Goal: Task Accomplishment & Management: Manage account settings

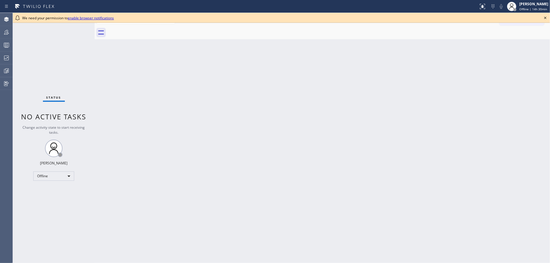
click at [546, 18] on icon at bounding box center [545, 17] width 7 height 7
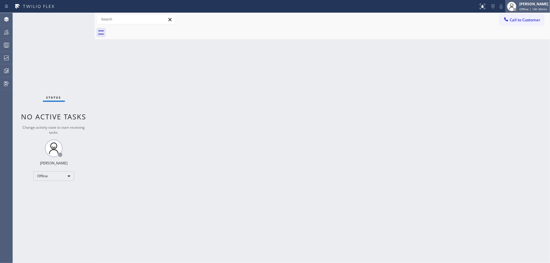
click at [533, 6] on div "[PERSON_NAME]" at bounding box center [534, 3] width 29 height 5
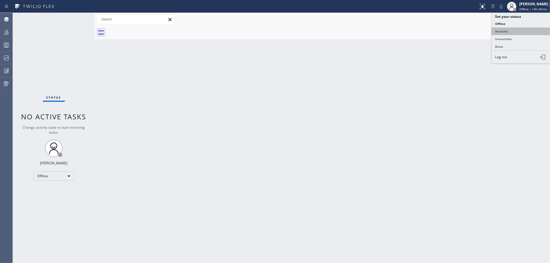
click at [526, 27] on button "Available" at bounding box center [521, 31] width 58 height 8
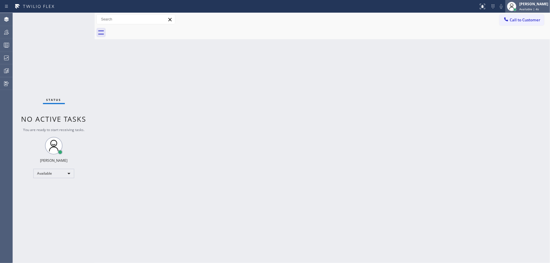
click at [532, 6] on div "[PERSON_NAME]" at bounding box center [534, 3] width 29 height 5
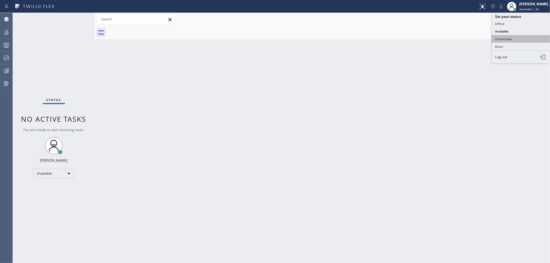
click at [514, 38] on button "Unavailable" at bounding box center [521, 39] width 58 height 8
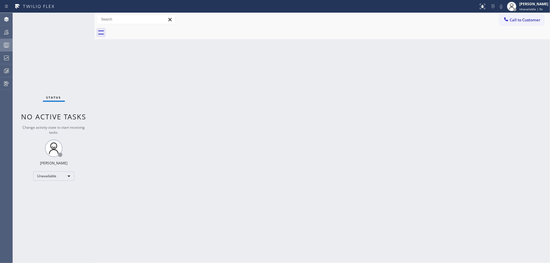
click at [0, 47] on div at bounding box center [6, 45] width 13 height 7
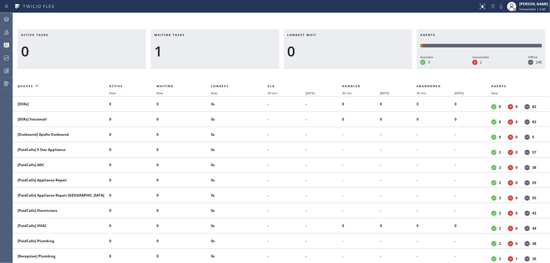
click at [188, 38] on h3 "Waiting tasks" at bounding box center [215, 37] width 122 height 9
click at [1, 54] on div at bounding box center [6, 58] width 13 height 12
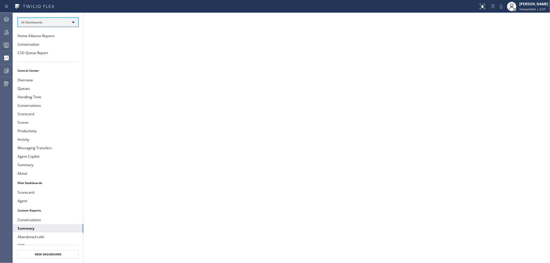
click at [57, 21] on div "All Dashboards" at bounding box center [48, 22] width 61 height 9
click at [48, 62] on li "Custom Reports" at bounding box center [48, 59] width 60 height 7
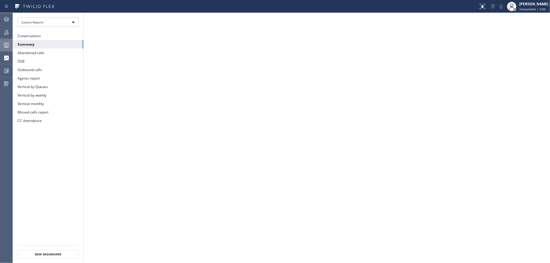
click at [0, 45] on div at bounding box center [6, 45] width 13 height 7
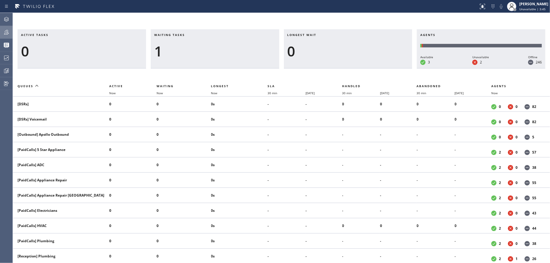
click at [8, 30] on icon at bounding box center [6, 32] width 7 height 7
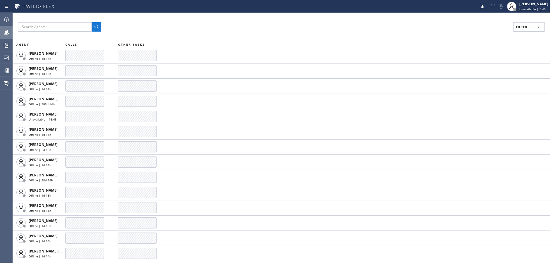
click at [519, 30] on button "Filter" at bounding box center [529, 26] width 31 height 9
click at [467, 70] on input "Available" at bounding box center [465, 68] width 7 height 7
checkbox input "true"
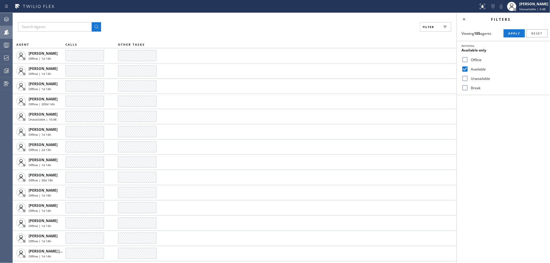
drag, startPoint x: 465, startPoint y: 77, endPoint x: 464, endPoint y: 88, distance: 10.9
click at [465, 77] on input "Unavailable" at bounding box center [465, 78] width 7 height 7
checkbox input "true"
click at [464, 88] on input "Break" at bounding box center [465, 87] width 7 height 7
click at [510, 34] on span "Apply" at bounding box center [515, 33] width 12 height 4
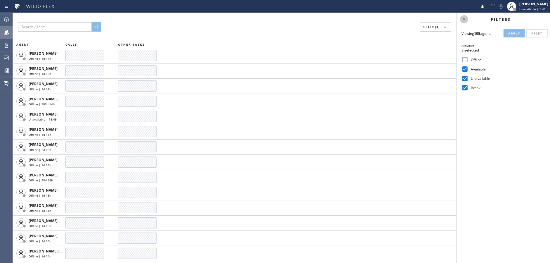
click at [465, 18] on icon at bounding box center [464, 19] width 7 height 7
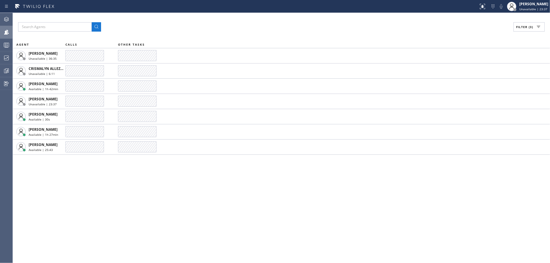
click at [176, 197] on div "Filter (3) AGENT CALLS OTHER TASKS [PERSON_NAME] Unavailable | 36:35 CRISMALYN …" at bounding box center [282, 138] width 538 height 250
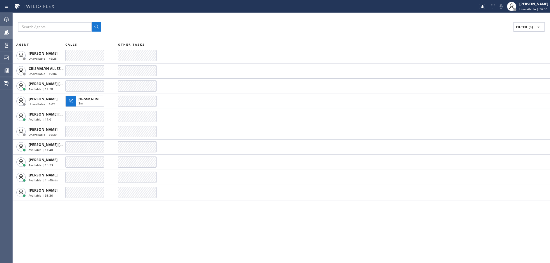
click at [155, 22] on div "Filter (3)" at bounding box center [281, 26] width 527 height 9
click at [0, 58] on div at bounding box center [6, 57] width 13 height 7
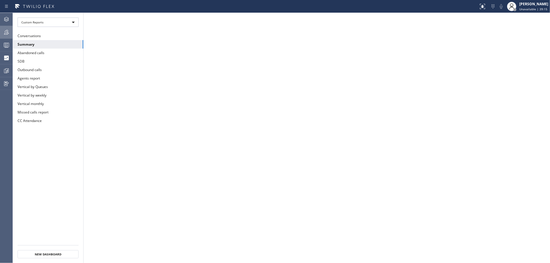
click at [3, 35] on icon at bounding box center [6, 32] width 7 height 7
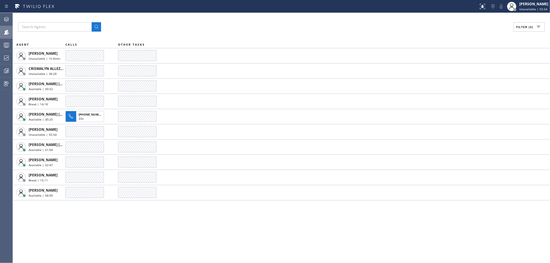
click at [99, 238] on div "Filter (3) AGENT CALLS OTHER TASKS [PERSON_NAME] Unavailable | 1h 8min CRISMALY…" at bounding box center [282, 138] width 538 height 250
click at [174, 237] on div "Filter (3) AGENT CALLS OTHER TASKS [PERSON_NAME] Unavailable | 1h 9min CRISMALY…" at bounding box center [282, 138] width 538 height 250
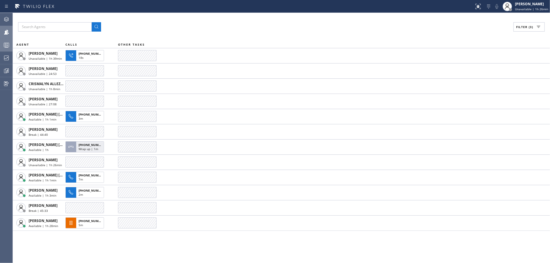
click at [7, 42] on icon at bounding box center [6, 45] width 7 height 7
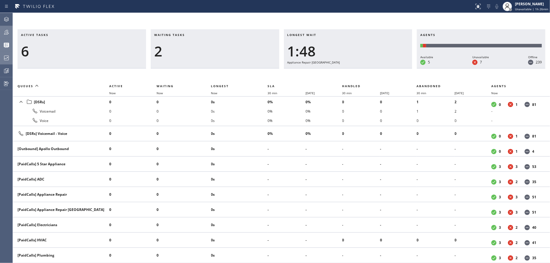
click at [4, 63] on div at bounding box center [6, 58] width 13 height 12
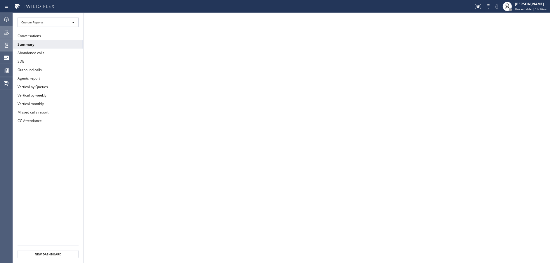
click at [6, 37] on div at bounding box center [6, 32] width 13 height 12
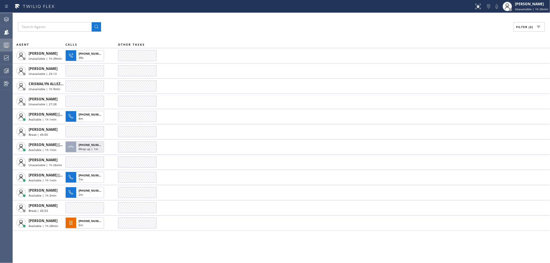
click at [106, 243] on div "Filter (3) AGENT CALLS OTHER TASKS [PERSON_NAME] Unavailable | 1h 39min [PHONE_…" at bounding box center [282, 138] width 538 height 250
click at [3, 56] on icon at bounding box center [6, 57] width 7 height 7
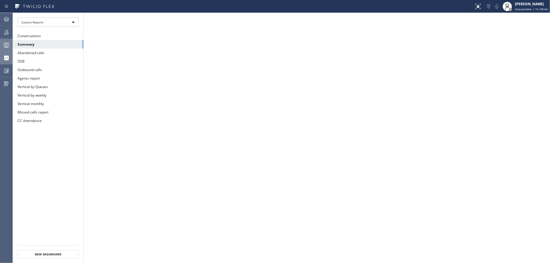
click at [4, 35] on icon at bounding box center [6, 32] width 7 height 7
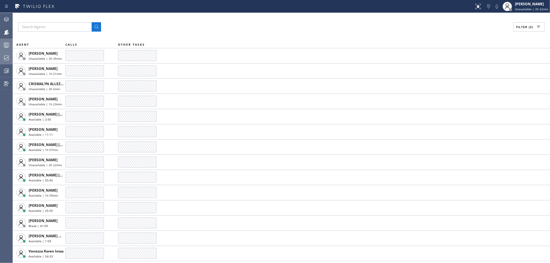
click at [3, 56] on icon at bounding box center [6, 57] width 7 height 7
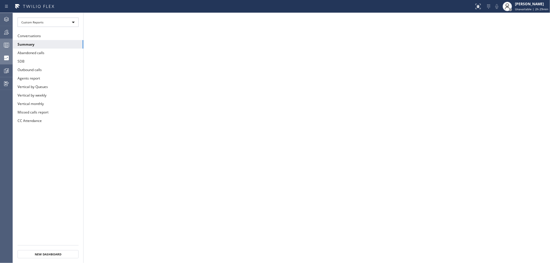
click at [0, 33] on div at bounding box center [6, 32] width 13 height 7
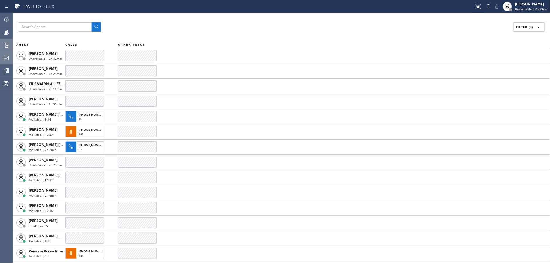
click at [1, 45] on div at bounding box center [6, 45] width 13 height 7
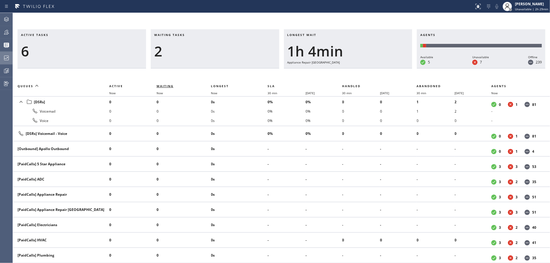
click at [169, 84] on span "Waiting" at bounding box center [165, 86] width 17 height 4
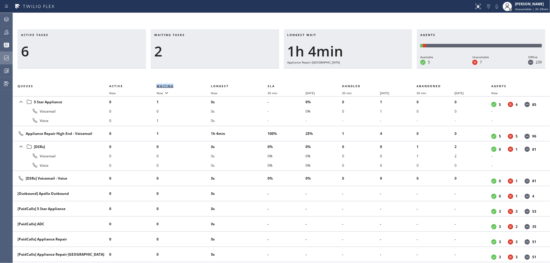
click at [169, 84] on span "Waiting" at bounding box center [165, 86] width 17 height 4
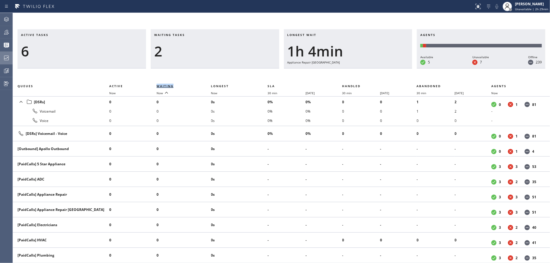
click at [169, 84] on span "Waiting" at bounding box center [165, 86] width 17 height 4
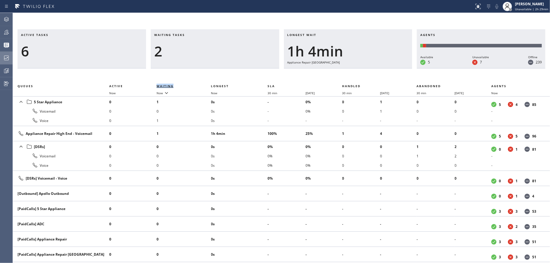
click at [169, 84] on span "Waiting" at bounding box center [165, 86] width 17 height 4
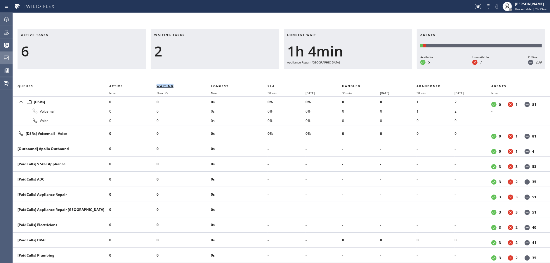
click at [169, 84] on span "Waiting" at bounding box center [165, 86] width 17 height 4
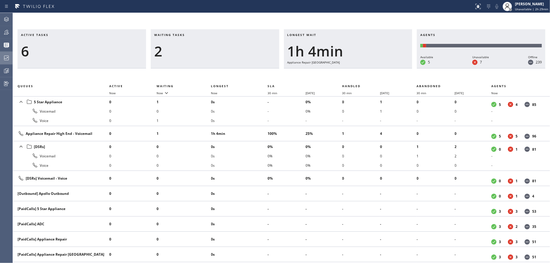
click at [187, 64] on div "Waiting tasks 2" at bounding box center [215, 48] width 129 height 39
click at [166, 86] on span "Waiting" at bounding box center [165, 86] width 17 height 4
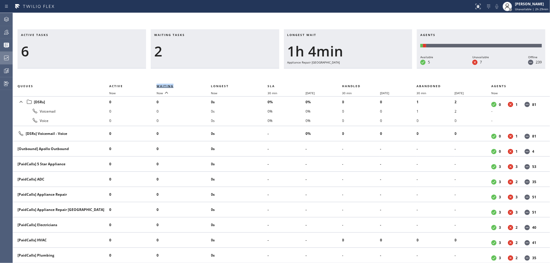
click at [166, 86] on span "Waiting" at bounding box center [165, 86] width 17 height 4
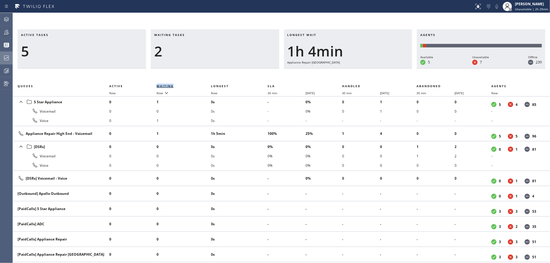
click at [166, 86] on span "Waiting" at bounding box center [165, 86] width 17 height 4
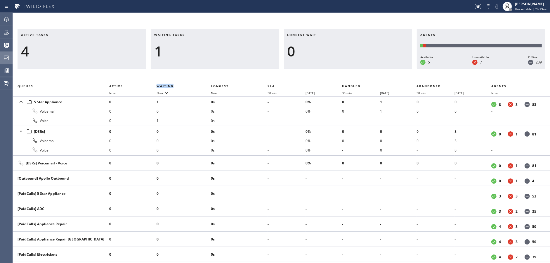
click at [200, 63] on div "Waiting tasks 1" at bounding box center [215, 48] width 129 height 39
click at [10, 60] on div at bounding box center [6, 57] width 13 height 7
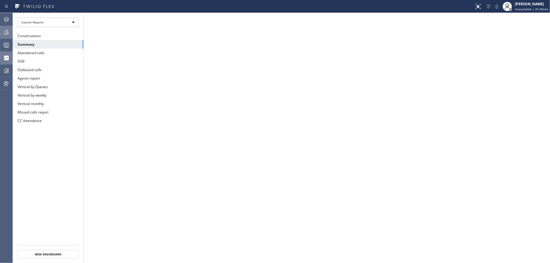
click at [0, 32] on div at bounding box center [6, 32] width 13 height 7
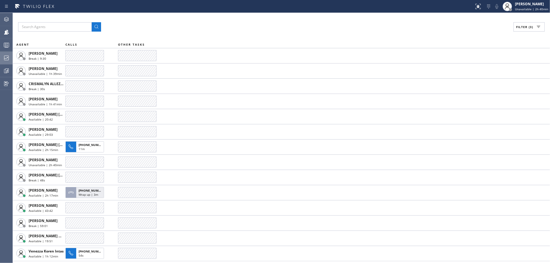
click at [194, 25] on div "Filter (3)" at bounding box center [281, 26] width 527 height 9
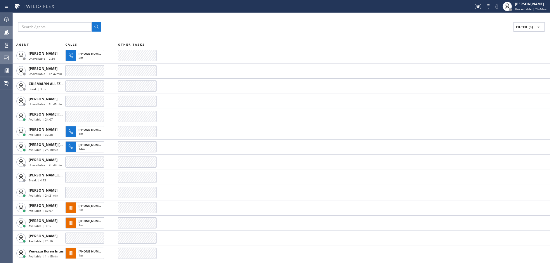
drag, startPoint x: 0, startPoint y: 48, endPoint x: 1, endPoint y: 32, distance: 15.8
click at [0, 48] on div at bounding box center [6, 45] width 13 height 7
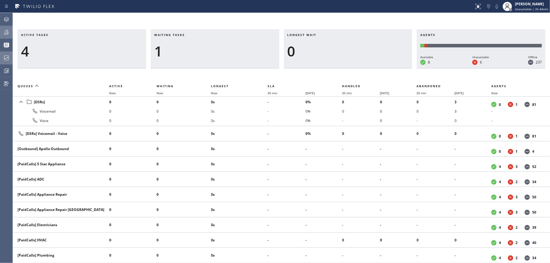
click at [1, 32] on div at bounding box center [6, 32] width 13 height 7
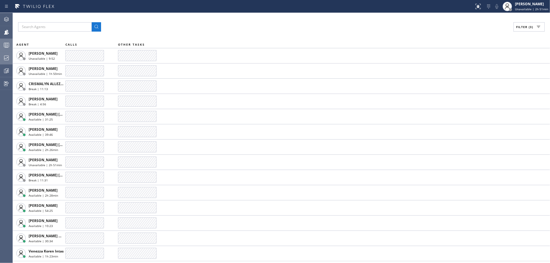
click at [2, 40] on div at bounding box center [6, 45] width 13 height 12
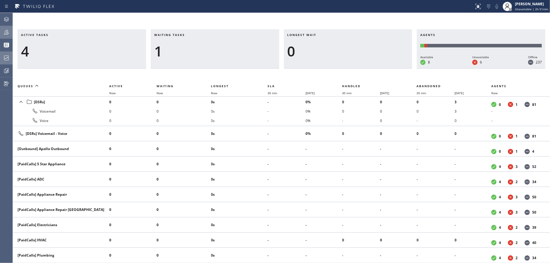
click at [2, 30] on div at bounding box center [6, 32] width 13 height 7
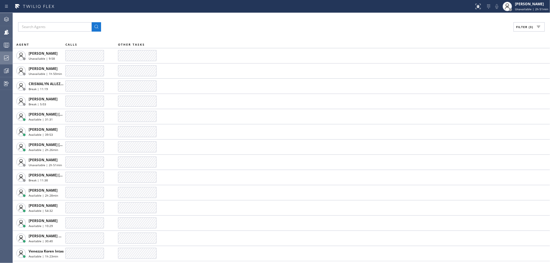
click at [180, 29] on div "Filter (3)" at bounding box center [281, 26] width 527 height 9
click at [205, 38] on div "Filter (3) AGENT CALLS OTHER TASKS [PERSON_NAME] Unavailable | 29:34 [PERSON_NA…" at bounding box center [282, 138] width 538 height 250
click at [189, 20] on div "Filter (3) AGENT CALLS OTHER TASKS [PERSON_NAME] Unavailable | 33:12 [PERSON_NA…" at bounding box center [282, 138] width 538 height 250
click at [185, 30] on div "Filter (3)" at bounding box center [281, 26] width 527 height 9
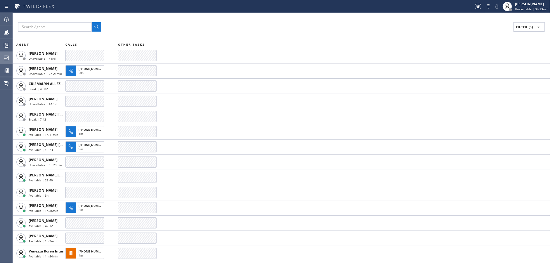
click at [203, 31] on div "Filter (3)" at bounding box center [281, 26] width 527 height 9
click at [0, 55] on div at bounding box center [6, 57] width 13 height 7
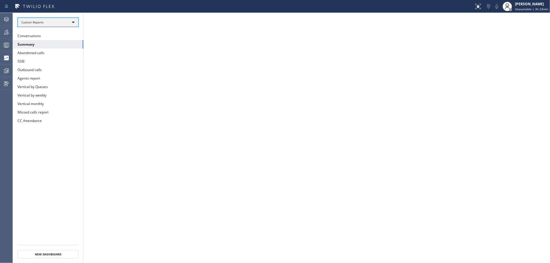
click at [63, 21] on div "Custom Reports" at bounding box center [48, 22] width 61 height 9
click at [60, 60] on li "Custom Reports" at bounding box center [48, 59] width 60 height 7
click at [5, 42] on icon at bounding box center [6, 45] width 7 height 7
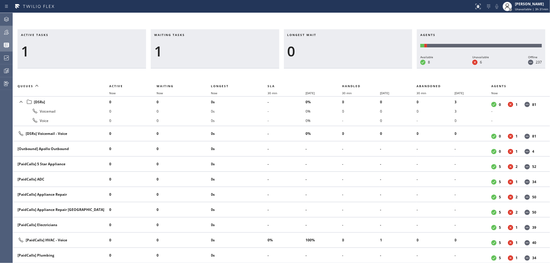
click at [5, 32] on icon at bounding box center [6, 32] width 7 height 7
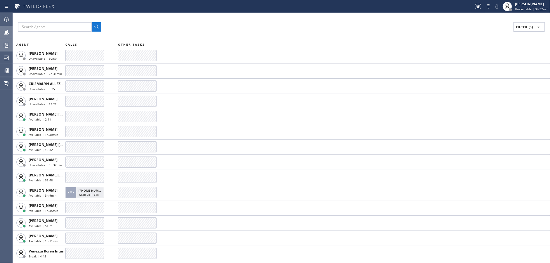
click at [197, 22] on div "Filter (3)" at bounding box center [281, 26] width 527 height 9
click at [191, 28] on div "Filter (3)" at bounding box center [281, 26] width 527 height 9
click at [179, 32] on div "Filter (3) AGENT CALLS OTHER TASKS [PERSON_NAME] Unavailable | 57:58 [PERSON_NA…" at bounding box center [282, 138] width 538 height 250
click at [213, 24] on div "Filter (3)" at bounding box center [281, 26] width 527 height 9
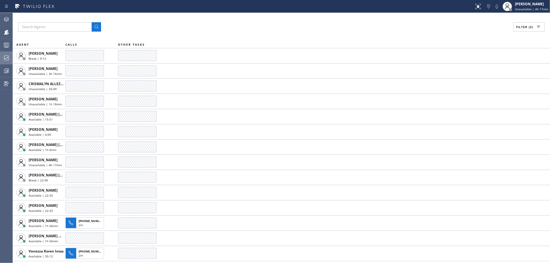
click at [4, 56] on icon at bounding box center [6, 57] width 7 height 7
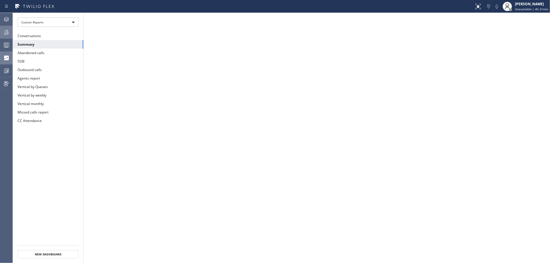
click at [6, 36] on div at bounding box center [6, 32] width 13 height 12
